Goal: Information Seeking & Learning: Learn about a topic

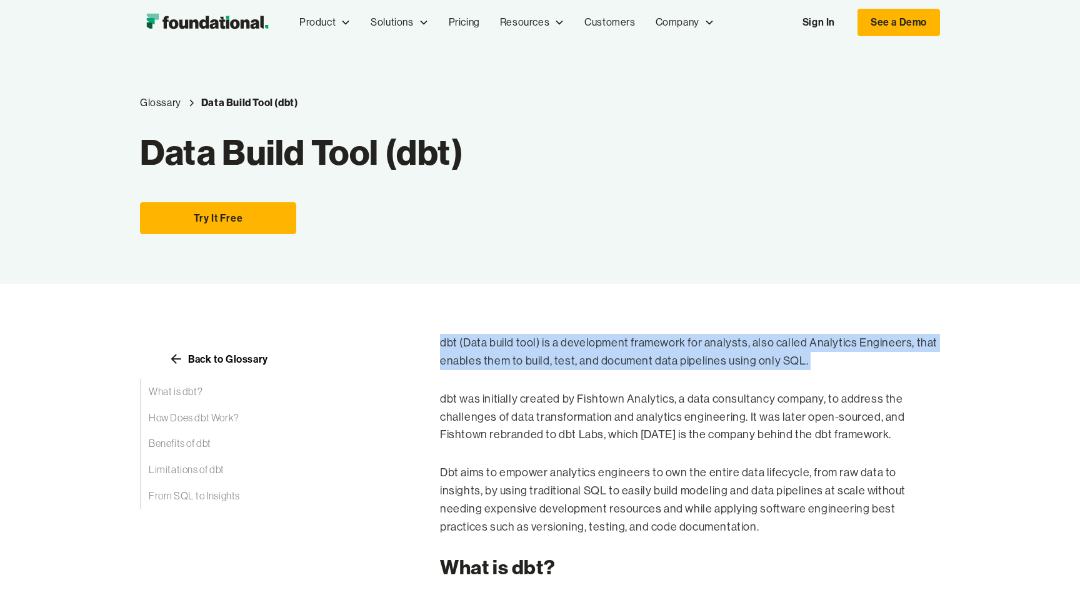
drag, startPoint x: 828, startPoint y: 352, endPoint x: 877, endPoint y: 365, distance: 51.1
copy p "dbt (Data build tool) is a development framework for analysts, also called Anal…"
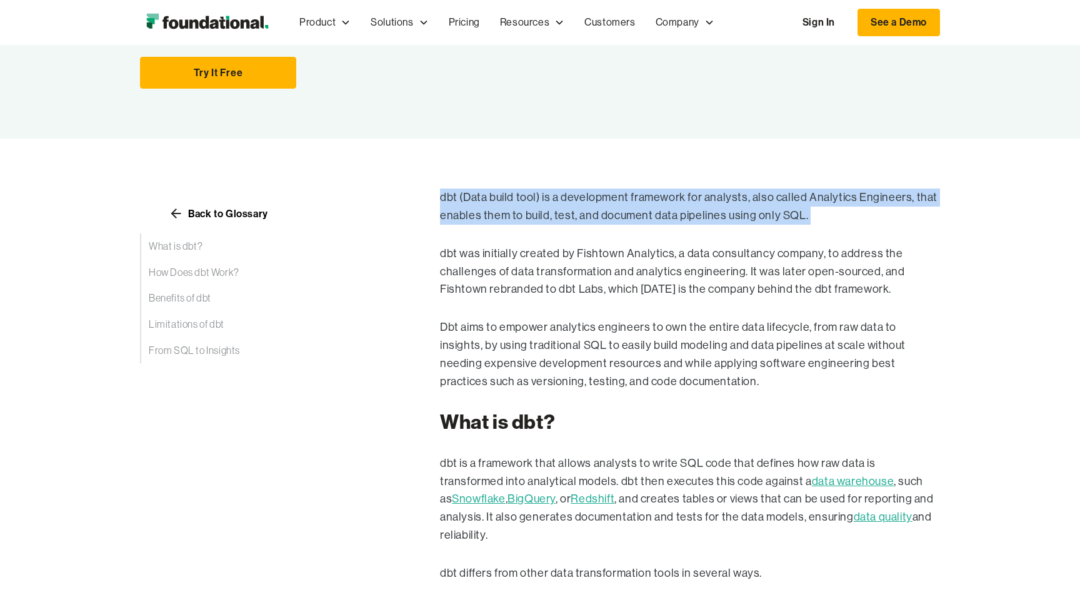
scroll to position [151, 0]
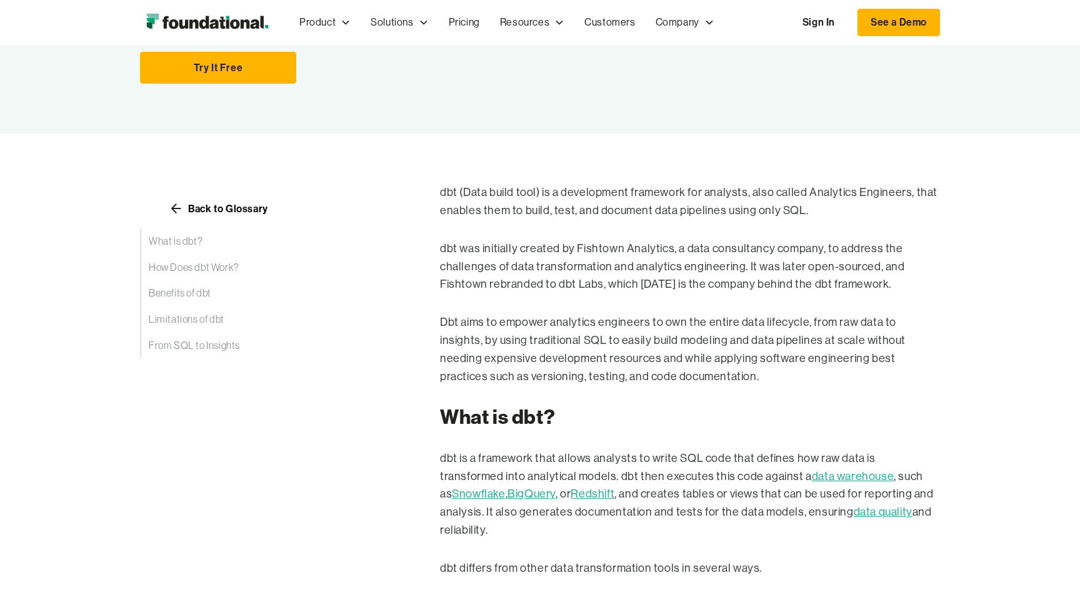
click at [555, 454] on p "dbt is a framework that allows analysts to write SQL code that defines how raw …" at bounding box center [690, 495] width 500 height 90
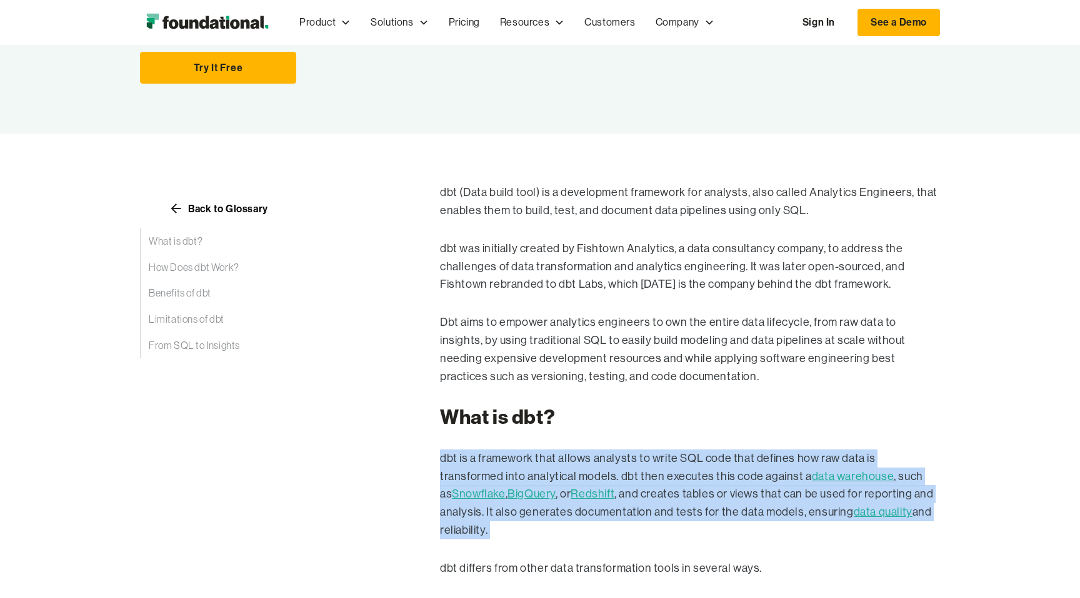
click at [555, 454] on p "dbt is a framework that allows analysts to write SQL code that defines how raw …" at bounding box center [690, 495] width 500 height 90
click at [636, 476] on p "dbt is a framework that allows analysts to write SQL code that defines how raw …" at bounding box center [690, 495] width 500 height 90
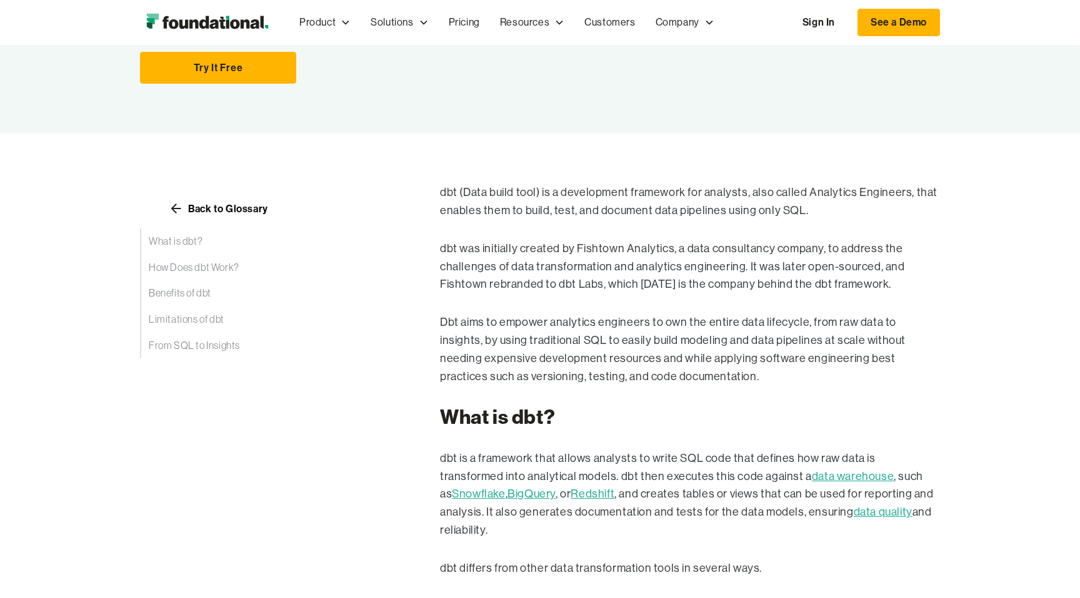
click at [555, 207] on p "dbt (Data build tool) is a development framework for analysts, also called Anal…" at bounding box center [690, 202] width 500 height 36
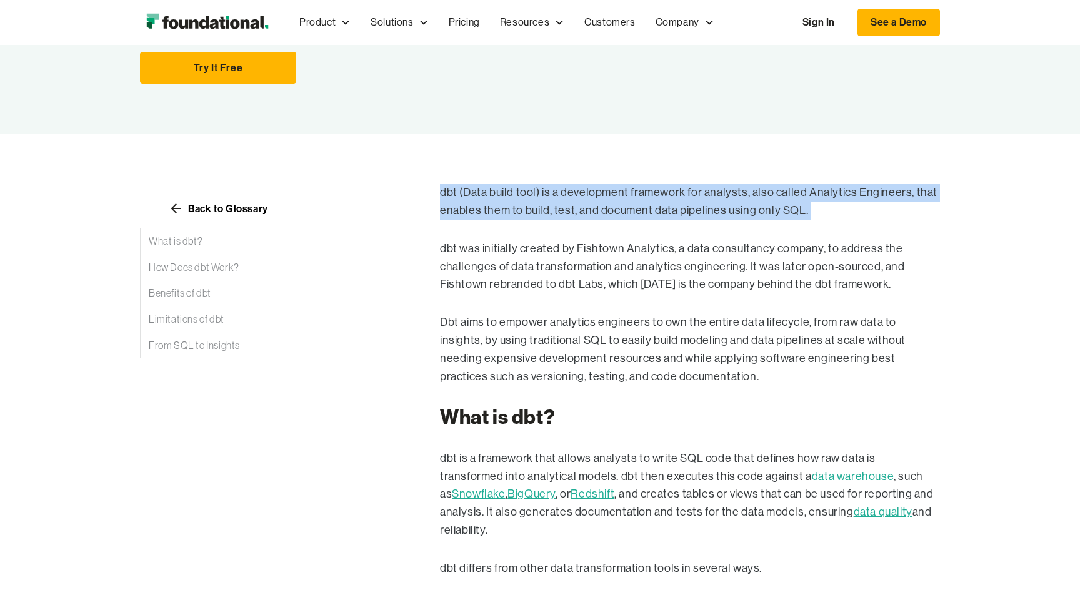
drag, startPoint x: 555, startPoint y: 207, endPoint x: 554, endPoint y: 219, distance: 11.3
click at [556, 209] on p "dbt (Data build tool) is a development framework for analysts, also called Anal…" at bounding box center [690, 202] width 500 height 36
copy p "dbt (Data build tool) is a development framework for analysts, also called Anal…"
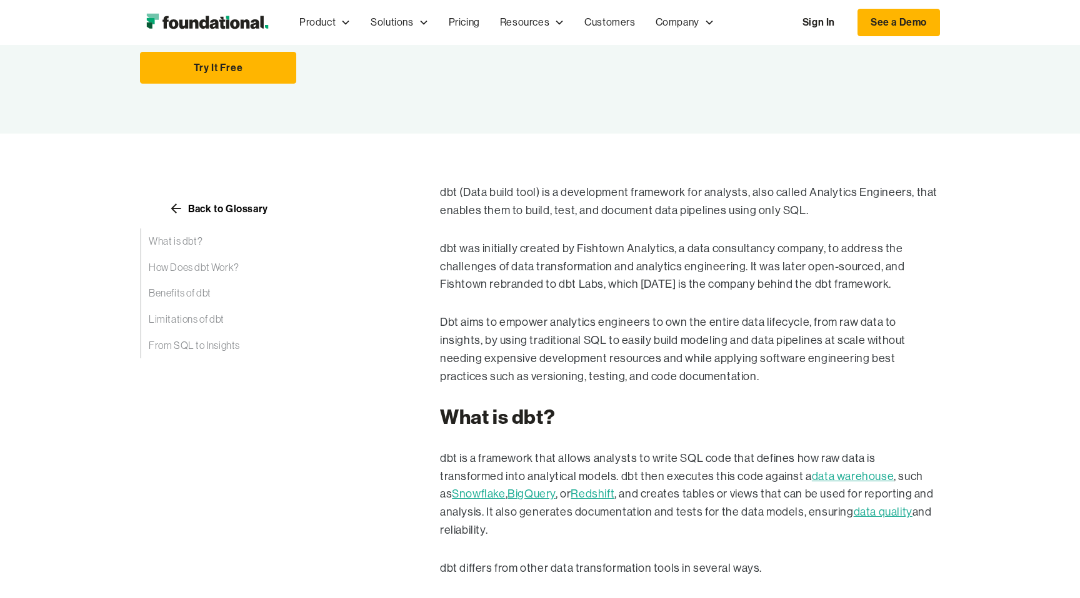
click at [582, 464] on p "dbt is a framework that allows analysts to write SQL code that defines how raw …" at bounding box center [690, 495] width 500 height 90
click at [604, 459] on p "dbt is a framework that allows analysts to write SQL code that defines how raw …" at bounding box center [690, 495] width 500 height 90
drag, startPoint x: 604, startPoint y: 459, endPoint x: 559, endPoint y: 457, distance: 45.0
click at [604, 459] on p "dbt is a framework that allows analysts to write SQL code that defines how raw …" at bounding box center [690, 495] width 500 height 90
click at [517, 456] on p "dbt is a framework that allows analysts to write SQL code that defines how raw …" at bounding box center [690, 495] width 500 height 90
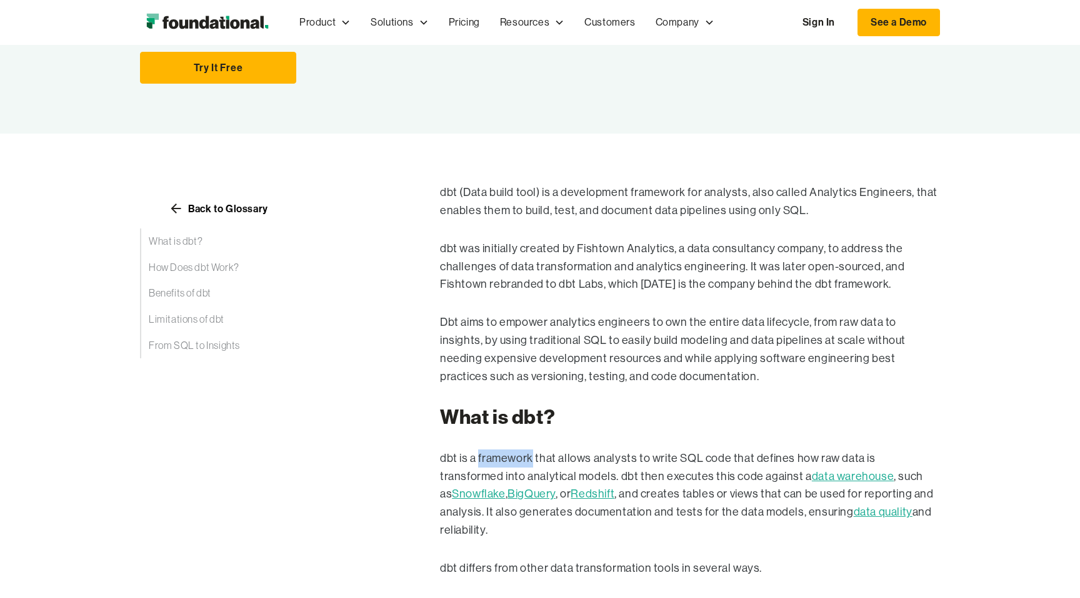
click at [517, 456] on p "dbt is a framework that allows analysts to write SQL code that defines how raw …" at bounding box center [690, 495] width 500 height 90
click at [515, 459] on p "dbt is a framework that allows analysts to write SQL code that defines how raw …" at bounding box center [690, 495] width 500 height 90
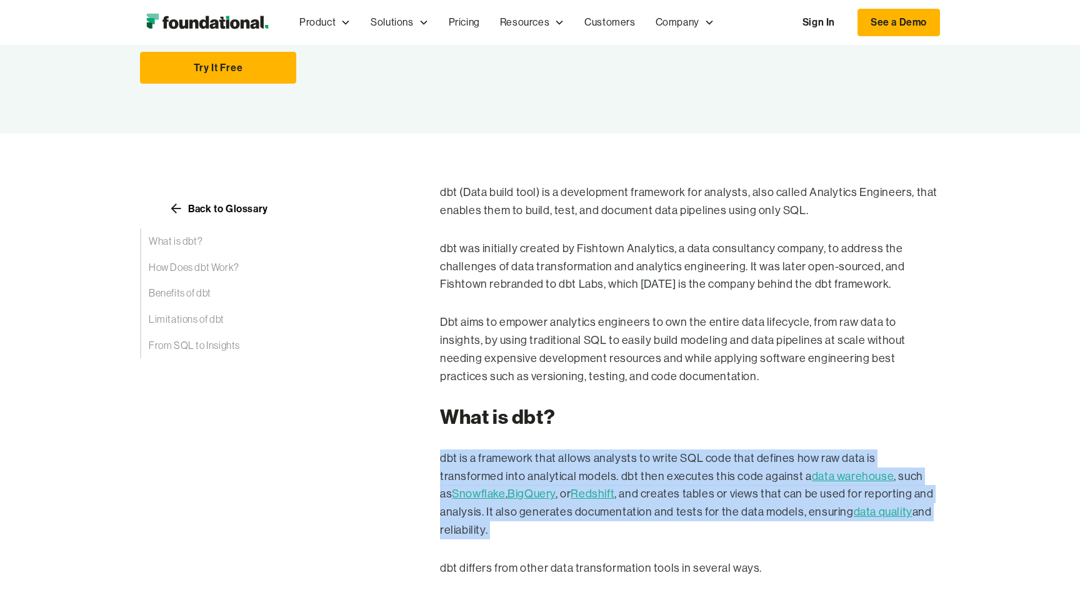
click at [515, 459] on p "dbt is a framework that allows analysts to write SQL code that defines how raw …" at bounding box center [690, 495] width 500 height 90
copy p "dbt is a framework that allows analysts to write SQL code that defines how raw …"
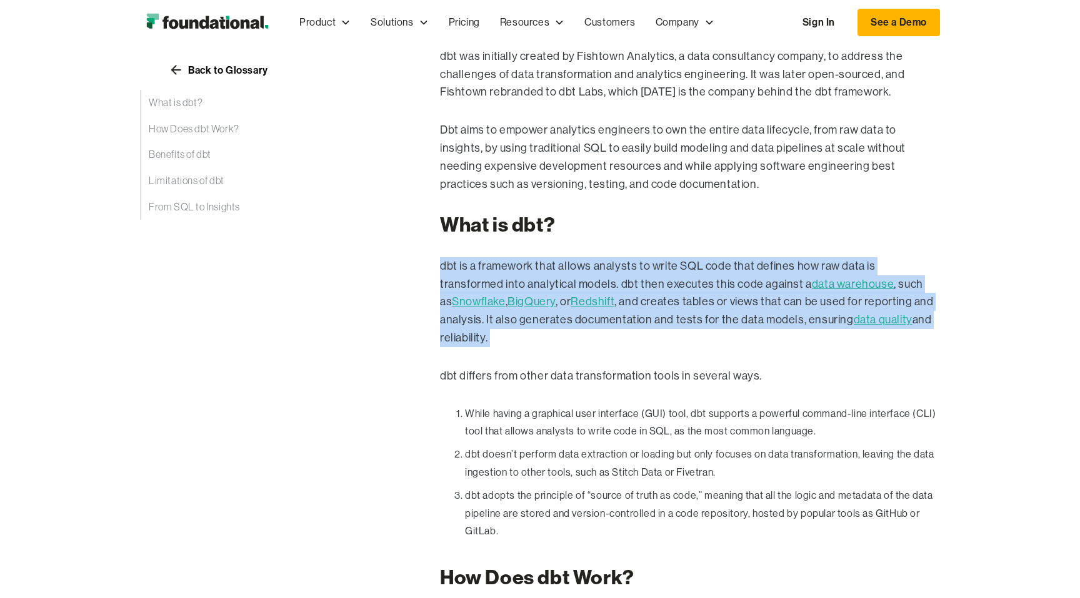
scroll to position [345, 0]
